Goal: Obtain resource: Obtain resource

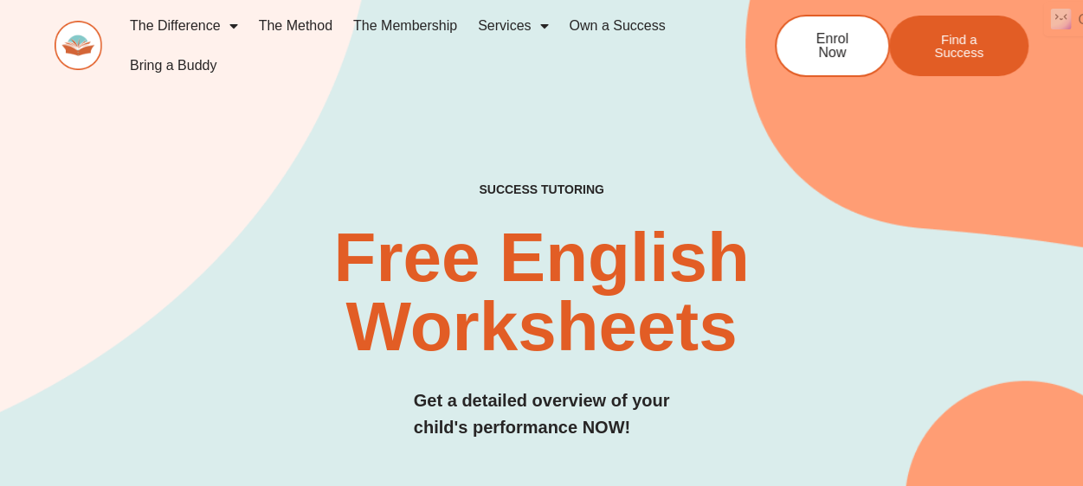
click at [797, 257] on h2 "Free English Worksheets​" at bounding box center [541, 292] width 643 height 138
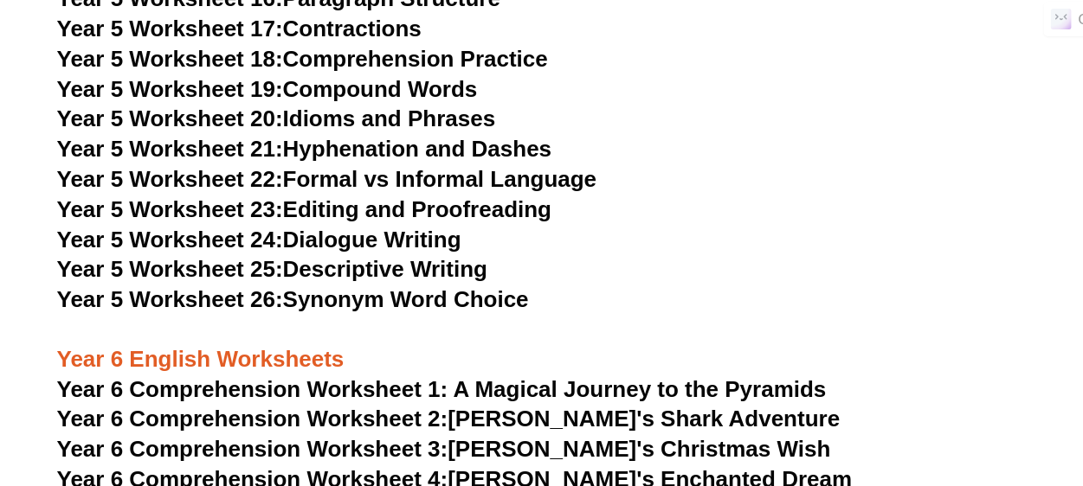
scroll to position [8309, 0]
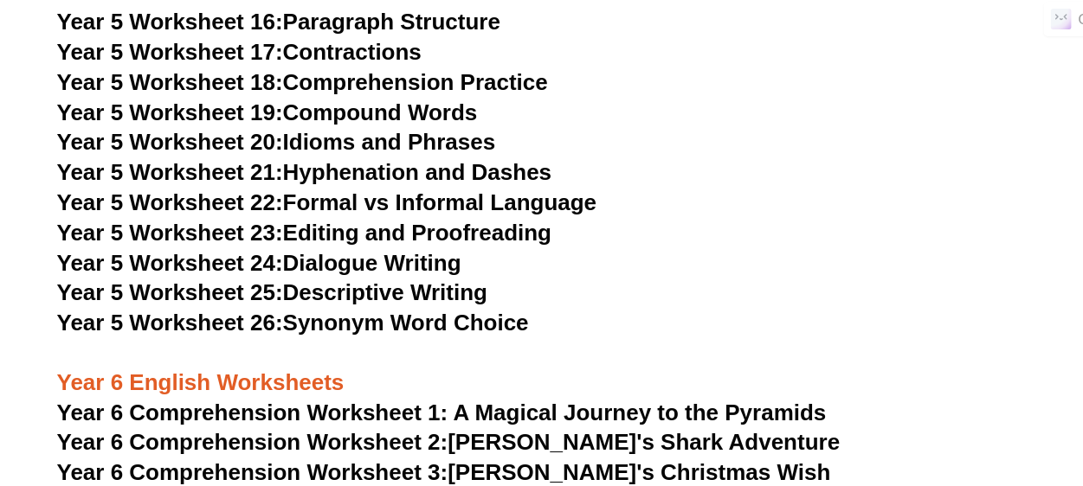
click at [307, 206] on link "Year 5 Worksheet 22: Formal vs Informal Language" at bounding box center [326, 203] width 539 height 26
click at [312, 50] on link "Year 5 Worksheet 17: Contractions" at bounding box center [239, 52] width 364 height 26
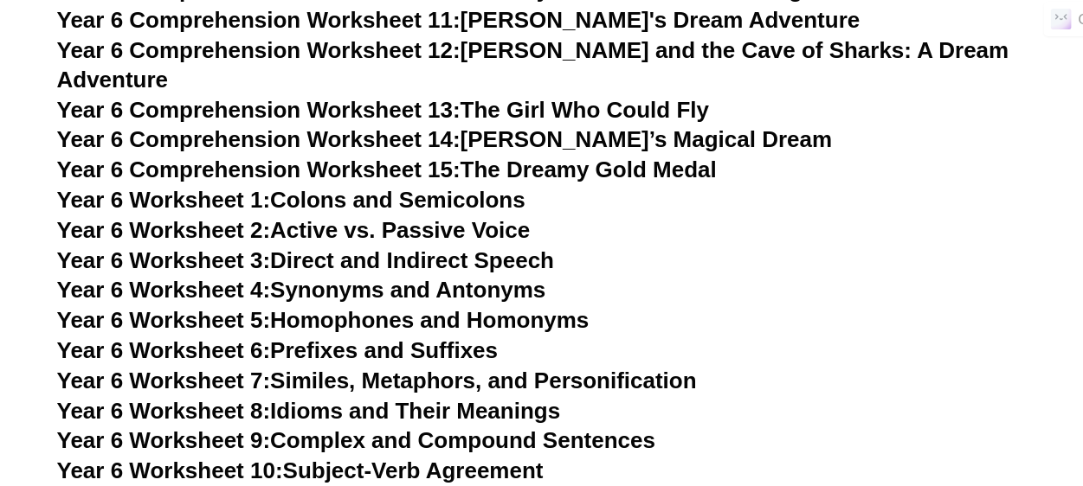
scroll to position [9055, 0]
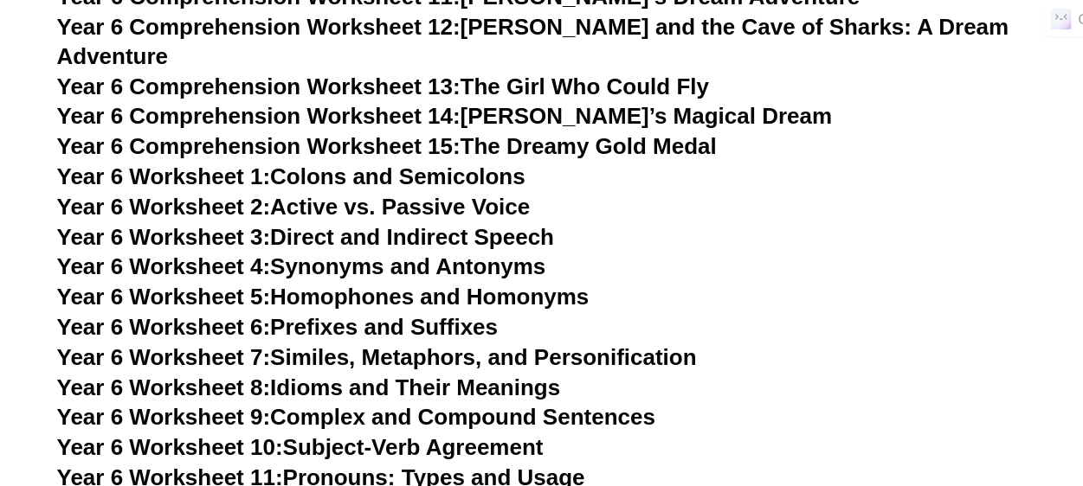
click at [453, 194] on link "Year 6 Worksheet 2: Active vs. Passive Voice" at bounding box center [293, 207] width 473 height 26
click at [351, 404] on link "Year 6 Worksheet 9: Complex and Compound Sentences" at bounding box center [356, 417] width 598 height 26
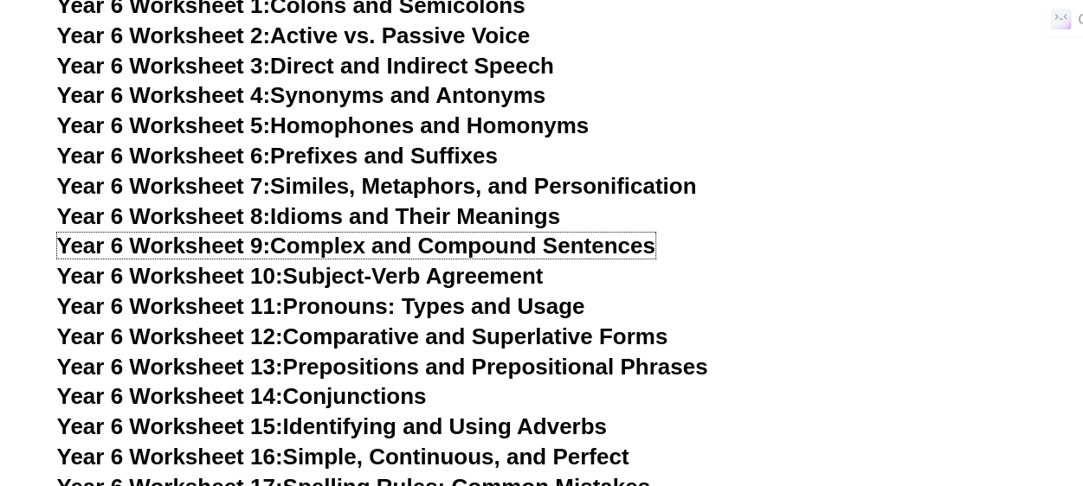
scroll to position [9250, 0]
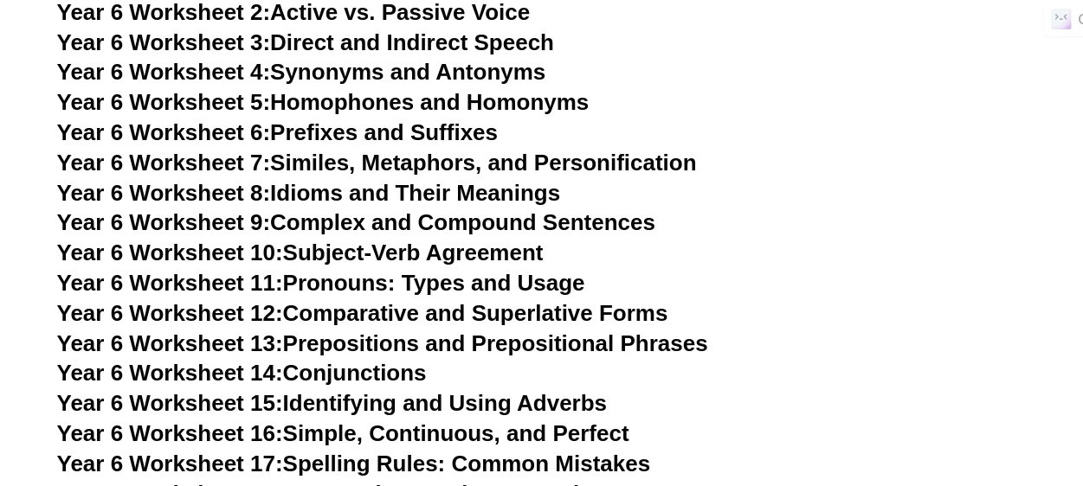
click at [351, 360] on link "Year 6 Worksheet 14: Conjunctions" at bounding box center [242, 373] width 370 height 26
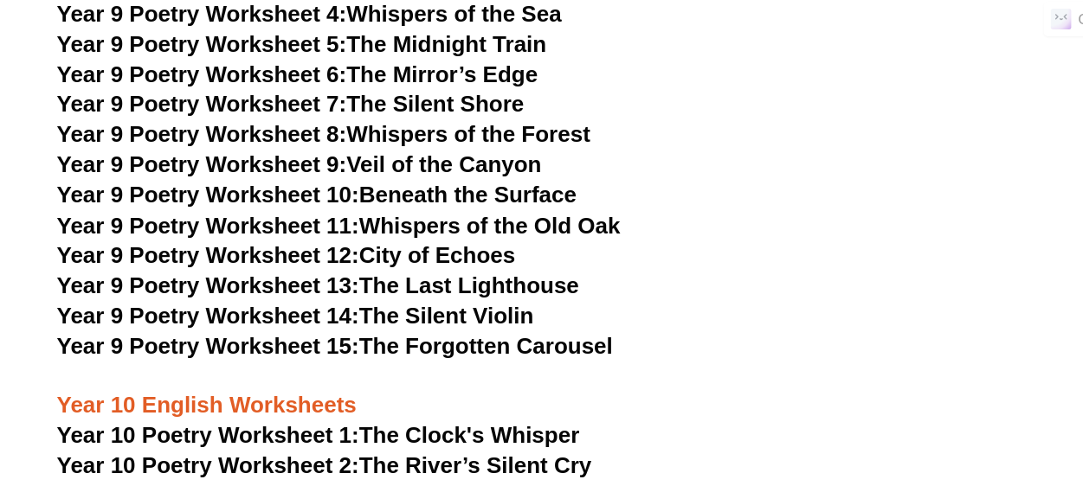
scroll to position [11097, 0]
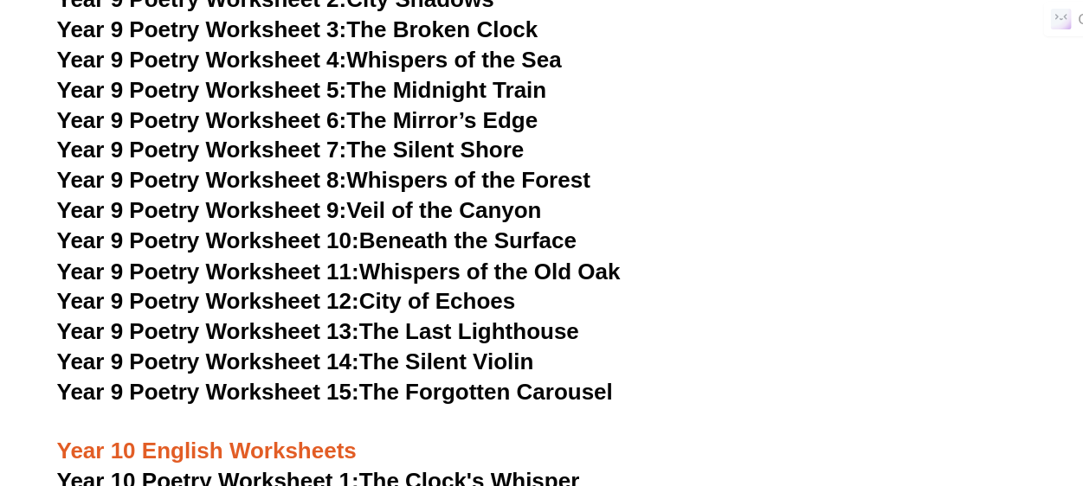
click at [468, 228] on link "Year 9 Poetry Worksheet 10: Beneath the Surface" at bounding box center [316, 241] width 519 height 26
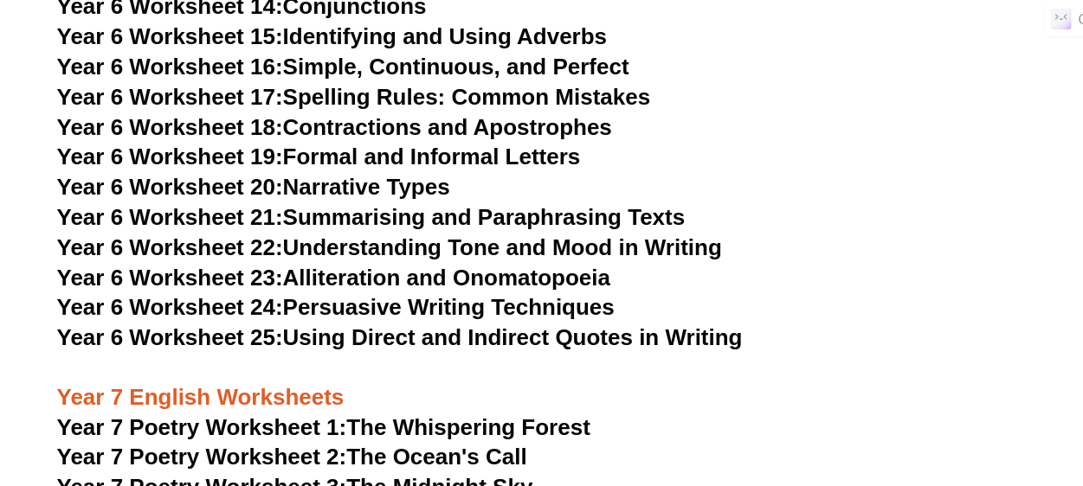
scroll to position [9571, 0]
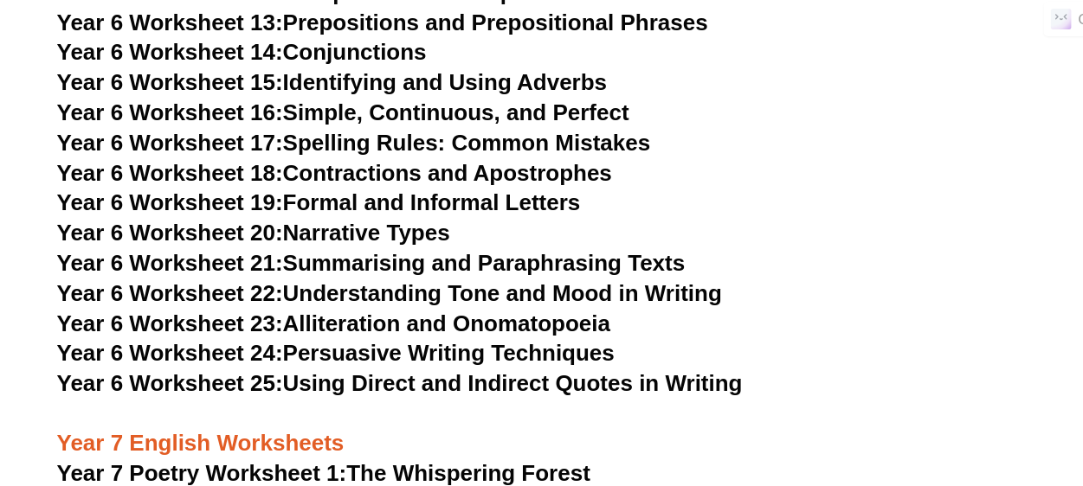
click at [368, 311] on link "Year 6 Worksheet 23: Alliteration and Onomatopoeia" at bounding box center [333, 324] width 553 height 26
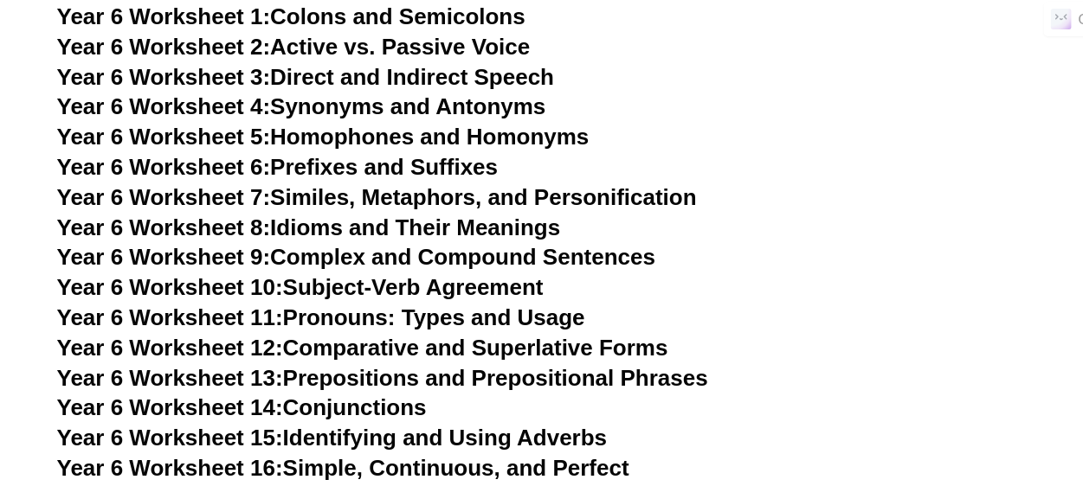
scroll to position [9124, 0]
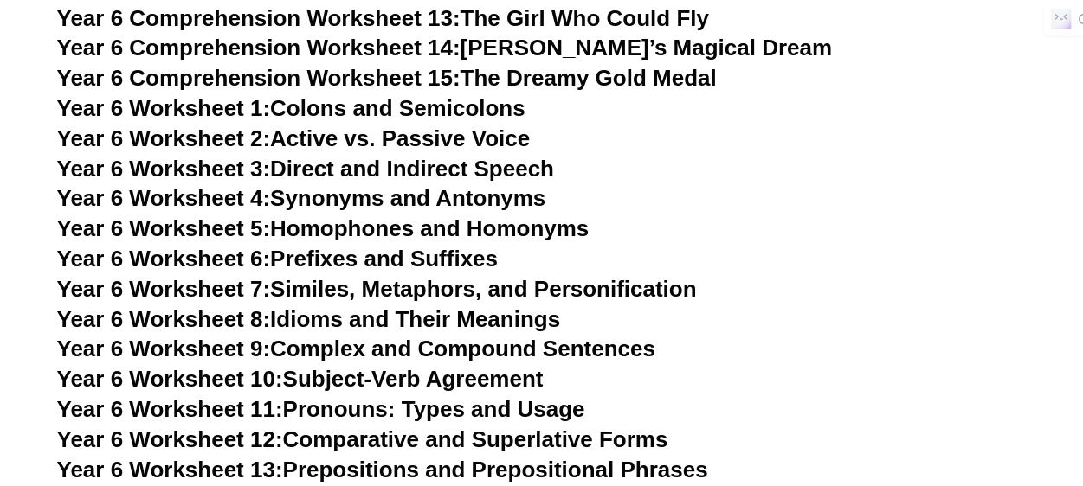
click at [476, 366] on link "Year 6 Worksheet 10: Subject-Verb Agreement" at bounding box center [300, 379] width 486 height 26
click at [398, 215] on link "Year 6 Worksheet 5: Homophones and Homonyms" at bounding box center [323, 228] width 532 height 26
click at [447, 246] on link "Year 6 Worksheet 6: Prefixes and Suffixes" at bounding box center [277, 259] width 440 height 26
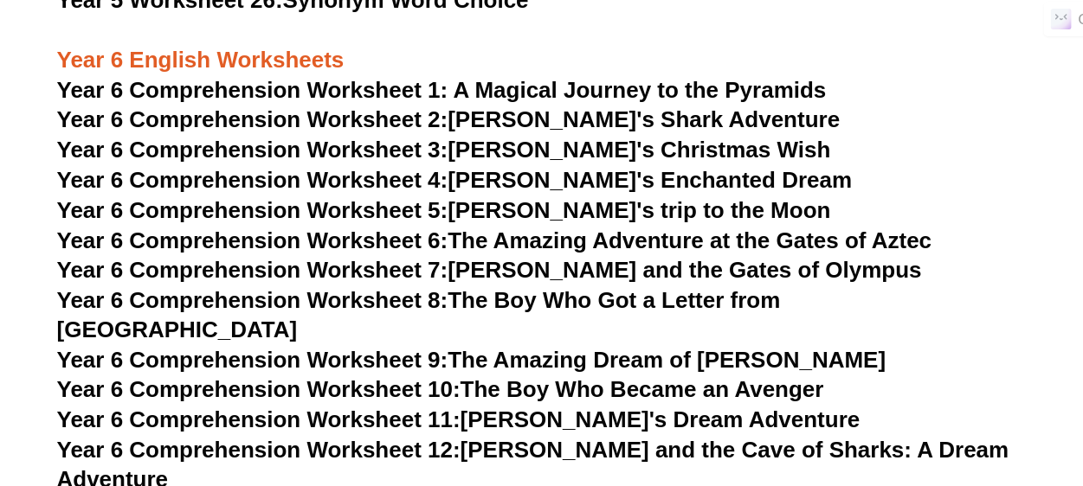
scroll to position [8617, 0]
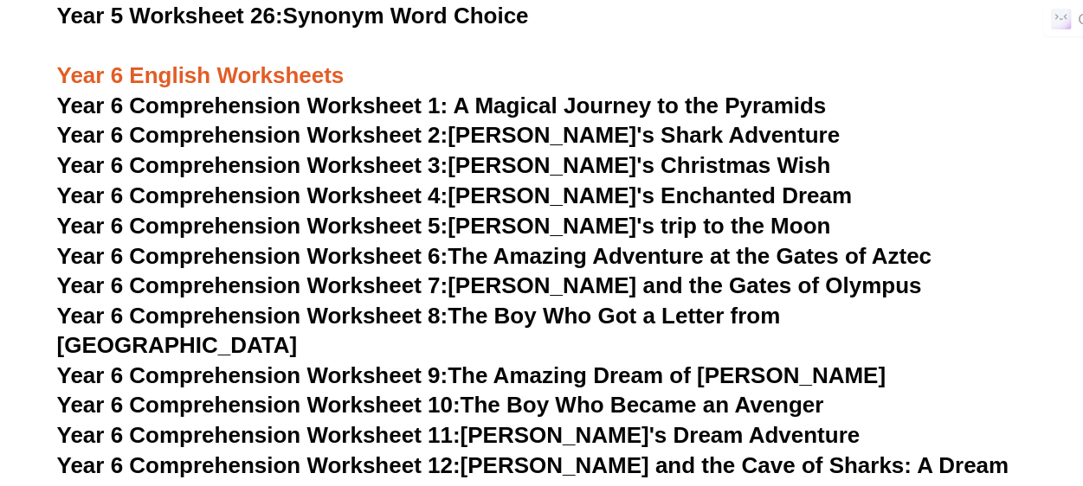
click at [575, 254] on link "Year 6 Comprehension Worksheet 6: The Amazing Adventure at the Gates of Aztec" at bounding box center [494, 256] width 874 height 26
click at [518, 110] on span "Year 6 Comprehension Worksheet 1: A Magical Journey to the Pyramids" at bounding box center [441, 106] width 769 height 26
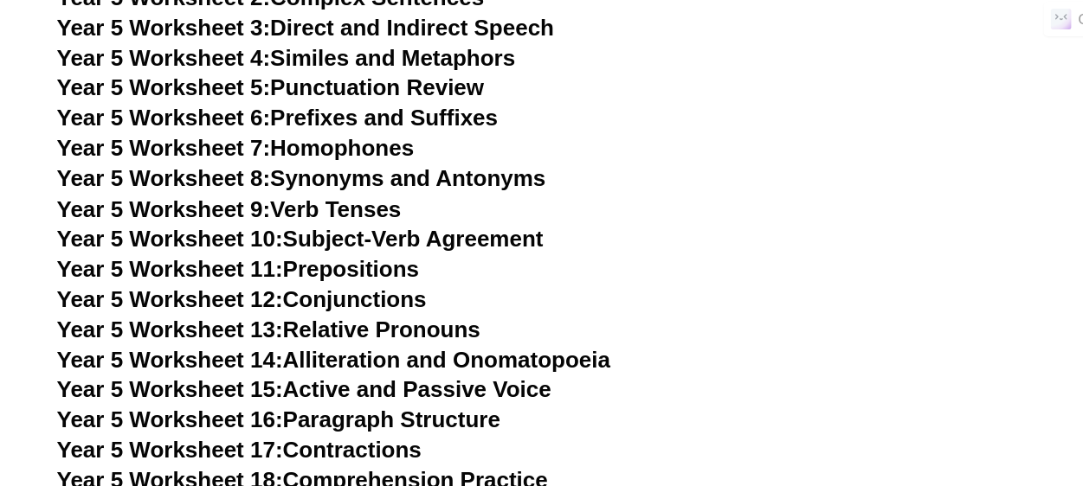
scroll to position [7901, 0]
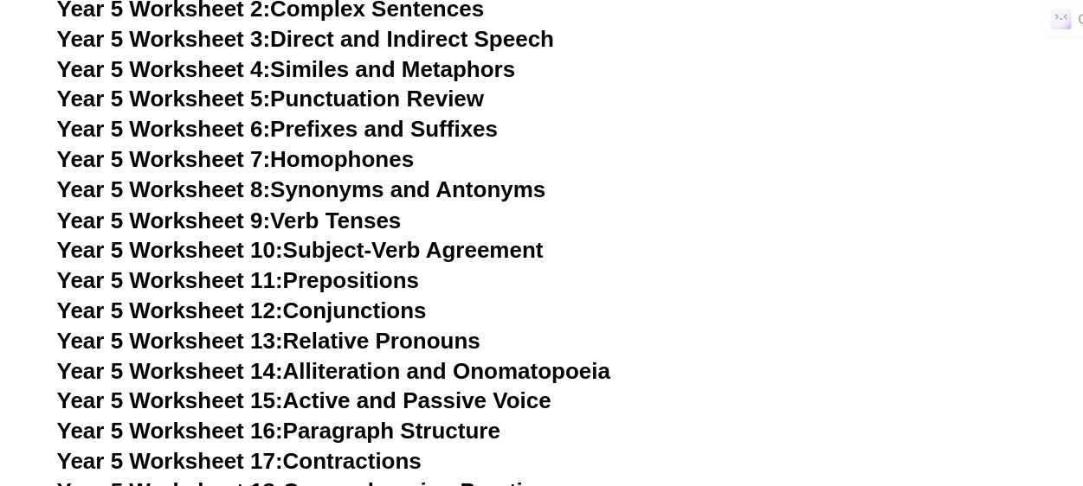
click at [450, 65] on link "Year 5 Worksheet 4: Similes and Metaphors" at bounding box center [286, 69] width 459 height 26
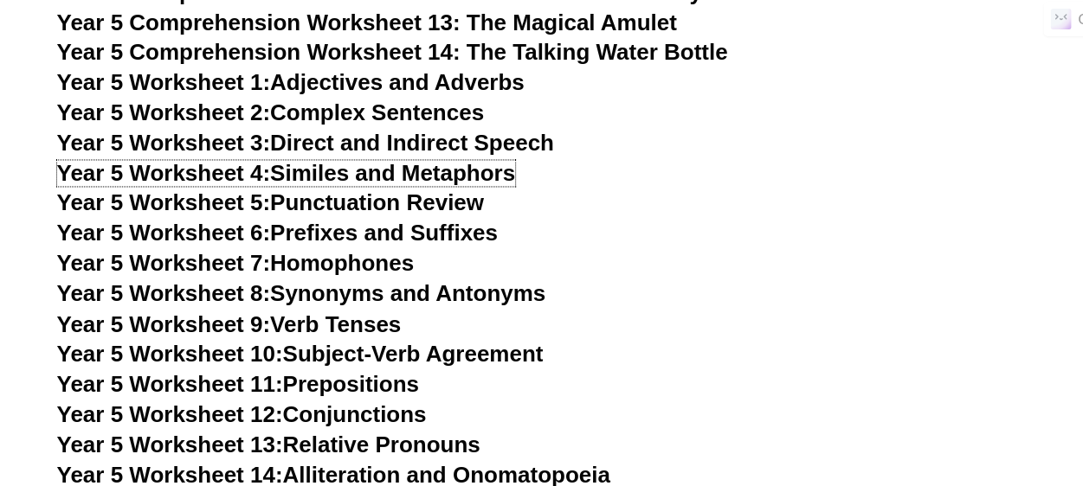
scroll to position [7752, 0]
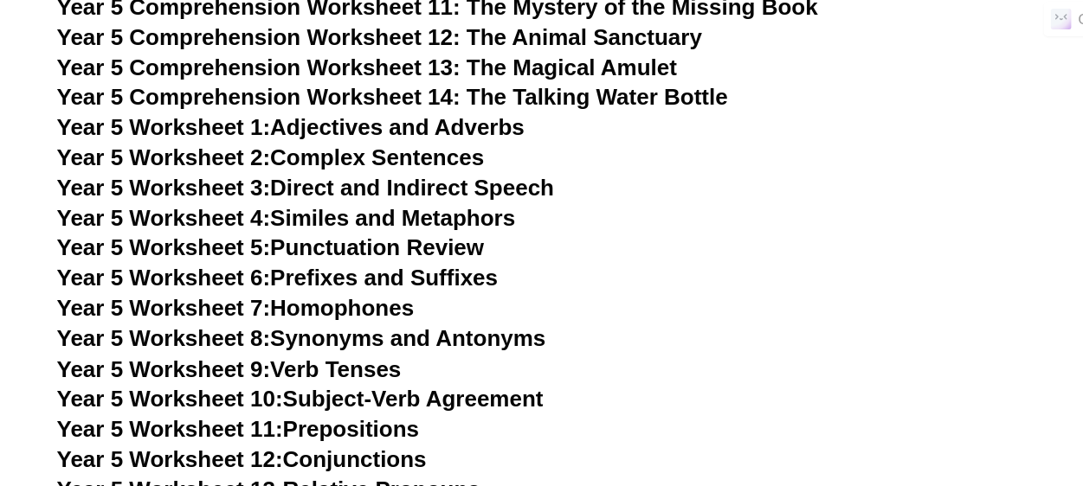
click at [376, 130] on link "Year 5 Worksheet 1: Adjectives and Adverbs" at bounding box center [290, 127] width 467 height 26
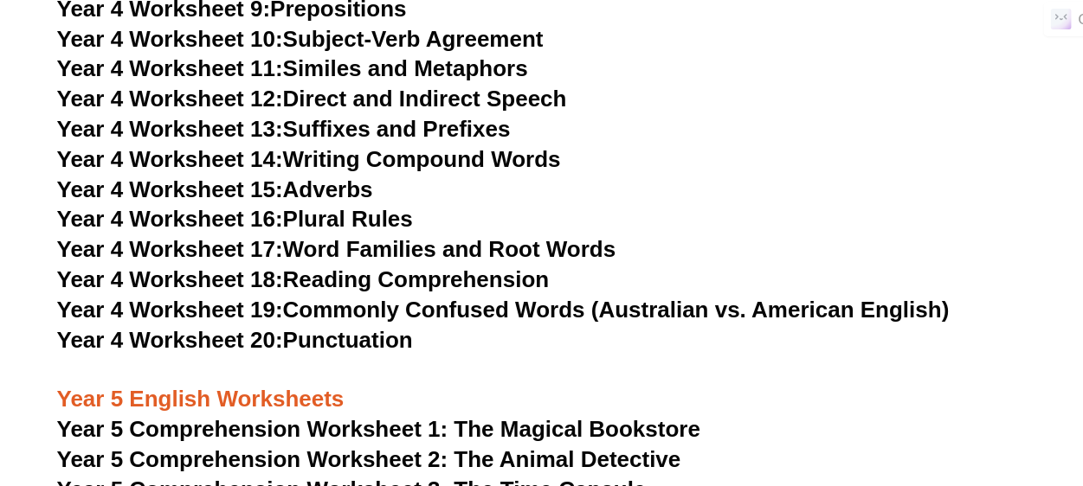
scroll to position [7006, 0]
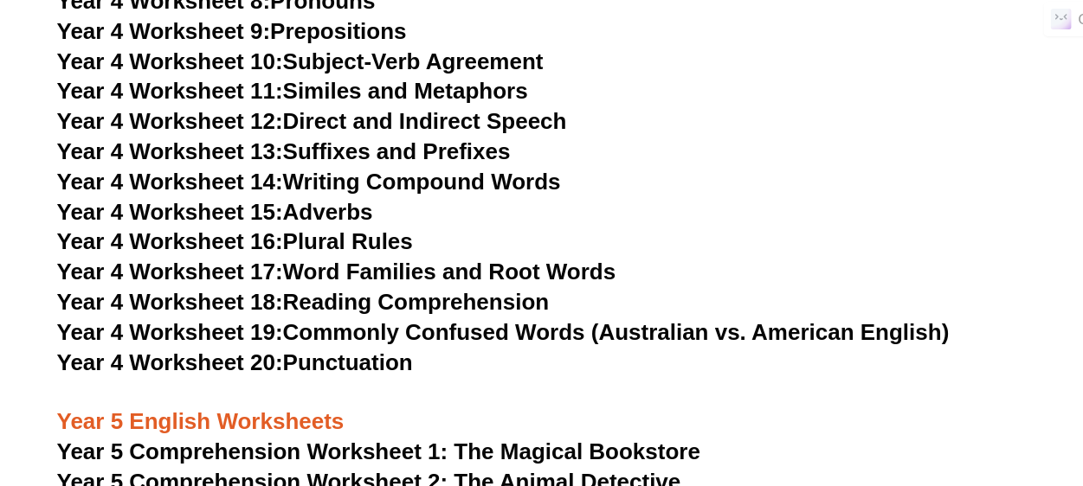
click at [341, 364] on link "Year 4 Worksheet 20: Punctuation" at bounding box center [235, 363] width 356 height 26
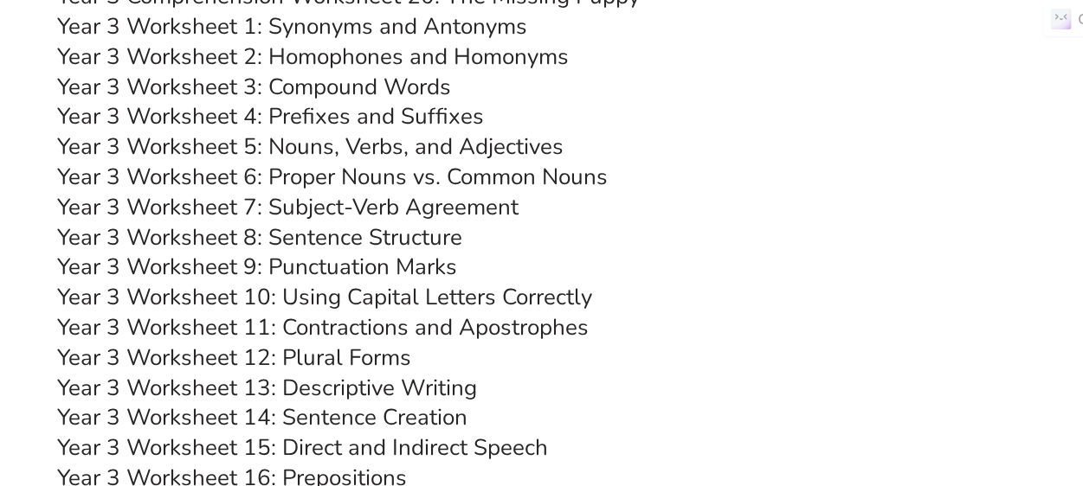
scroll to position [5448, 0]
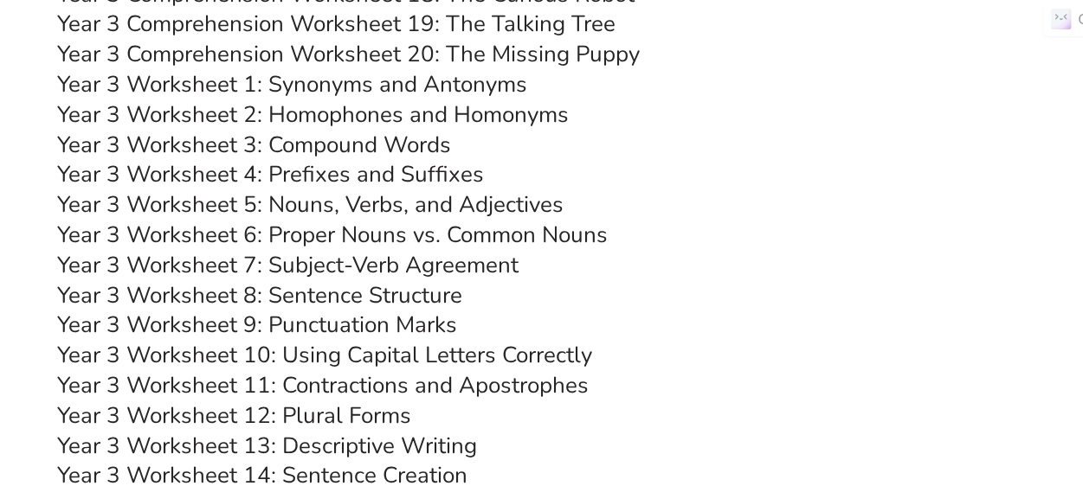
click at [382, 301] on link "Year 3 Worksheet 8: Sentence Structure" at bounding box center [259, 295] width 405 height 30
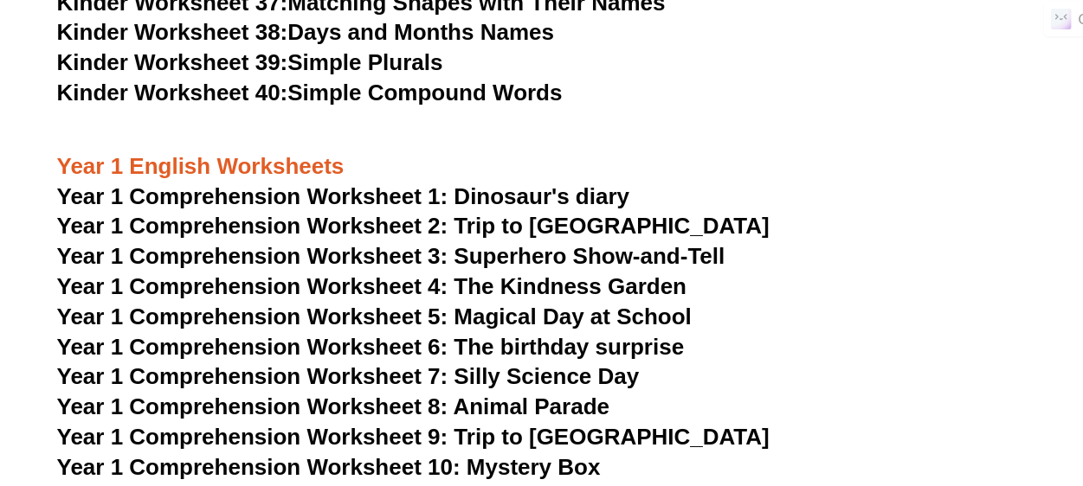
scroll to position [1733, 0]
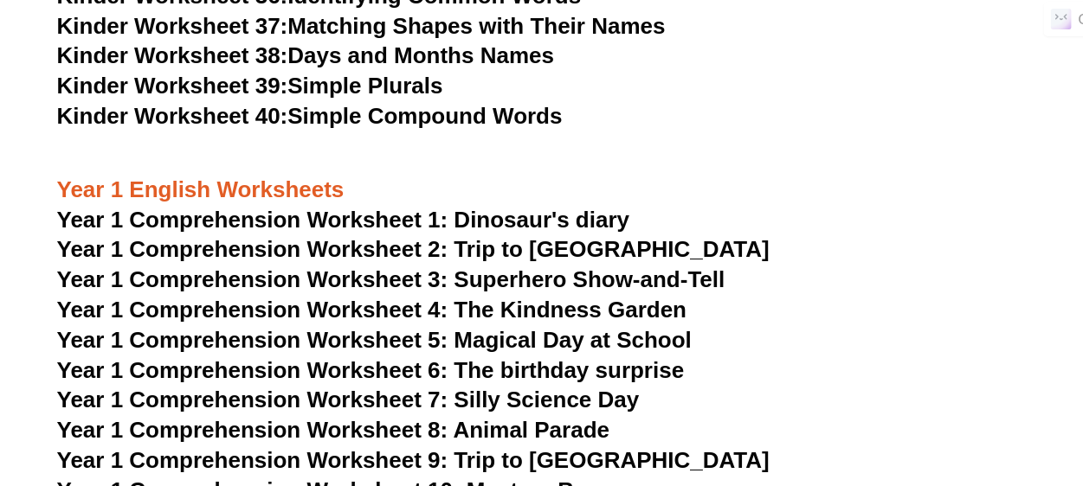
click at [322, 228] on span "Year 1 Comprehension Worksheet 1: Dinosaur's diary" at bounding box center [343, 220] width 572 height 26
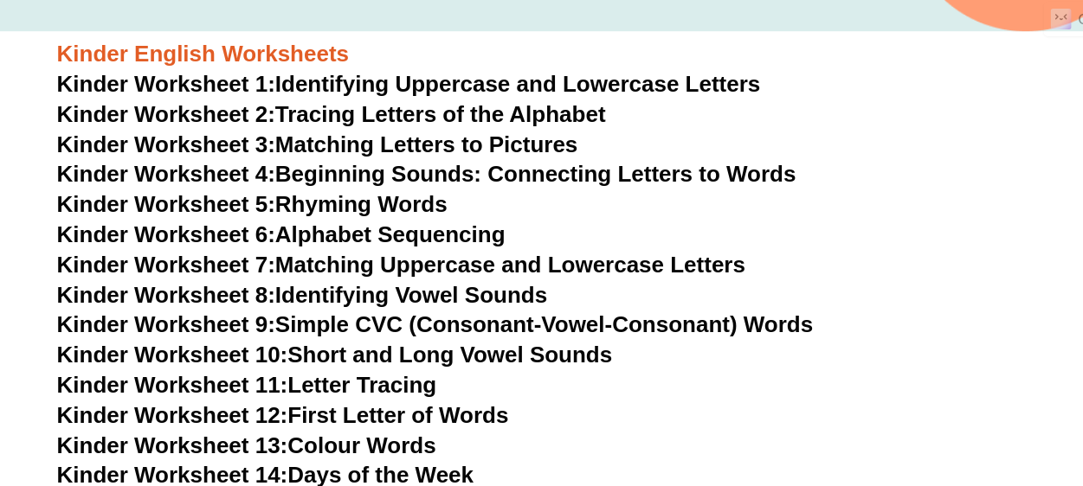
scroll to position [580, 0]
